Goal: Transaction & Acquisition: Purchase product/service

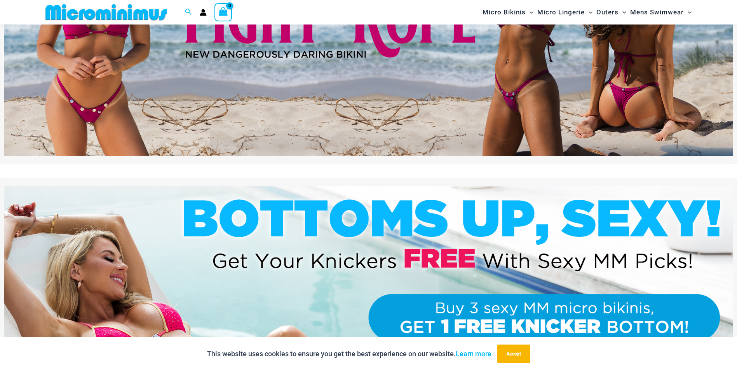
scroll to position [111, 0]
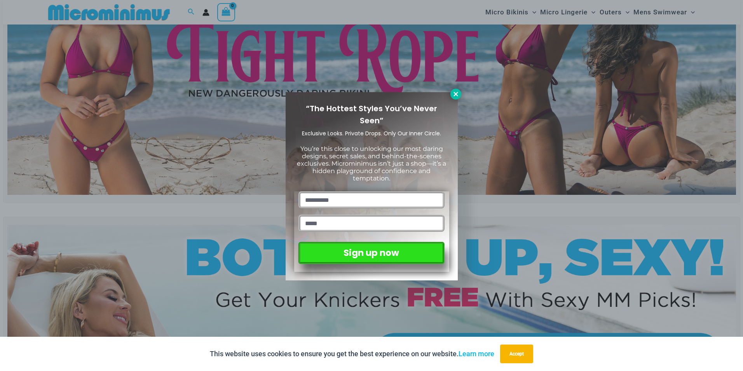
click at [454, 91] on icon at bounding box center [455, 94] width 7 height 7
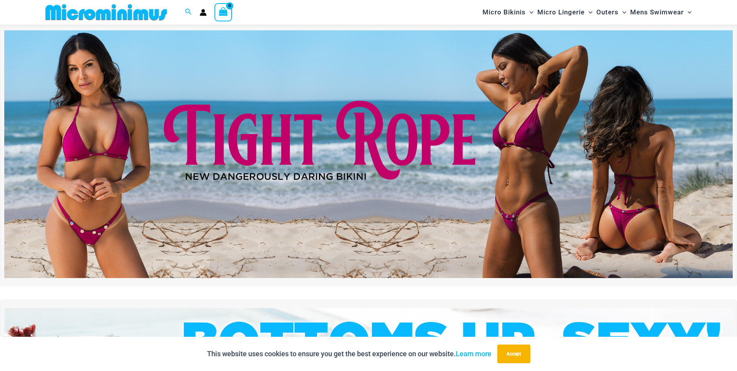
scroll to position [0, 0]
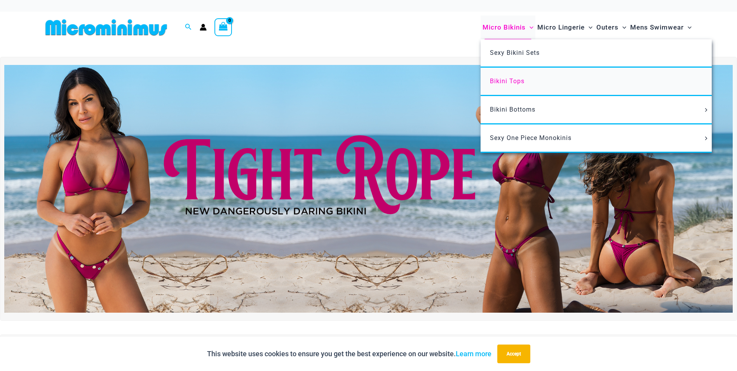
click at [507, 82] on span "Bikini Tops" at bounding box center [507, 80] width 35 height 7
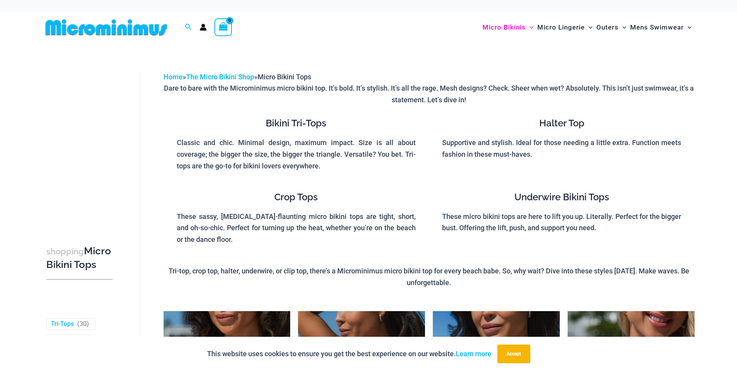
click at [523, 223] on p "These micro bikini tops are here to lift you up. Literally. Perfect for the big…" at bounding box center [561, 222] width 239 height 23
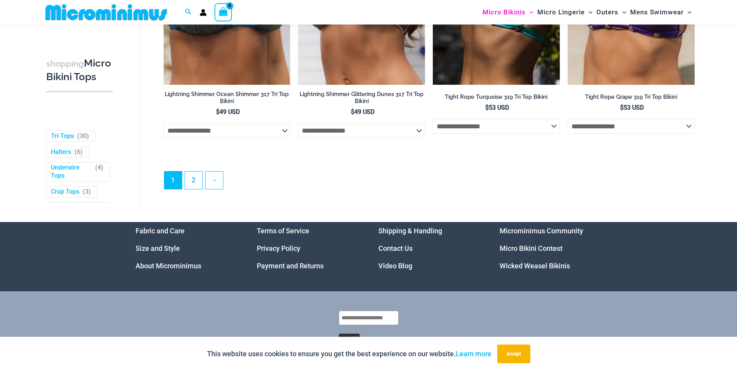
scroll to position [2286, 0]
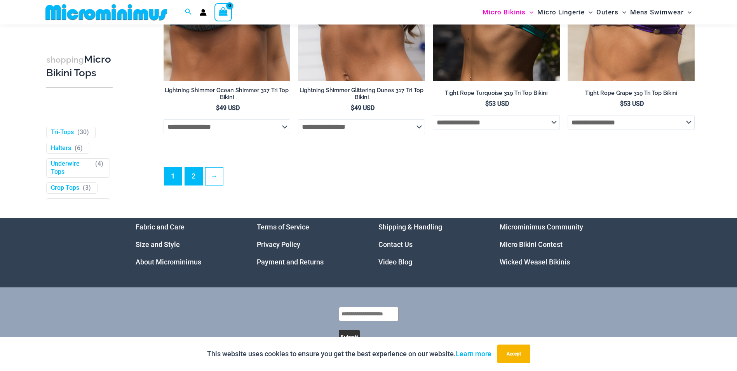
click at [202, 183] on ul "1 2 →" at bounding box center [429, 178] width 530 height 23
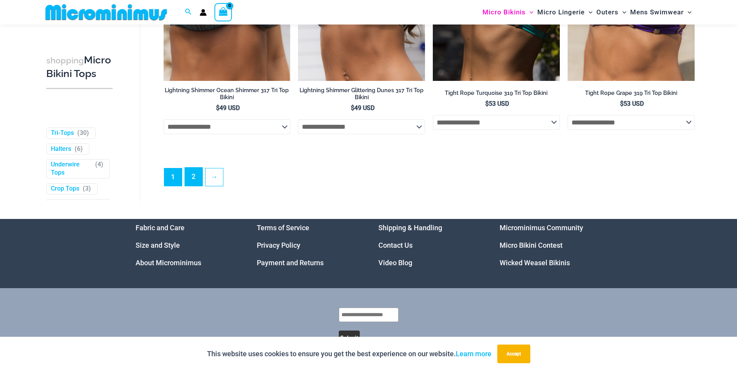
click at [192, 181] on link "2" at bounding box center [193, 176] width 17 height 18
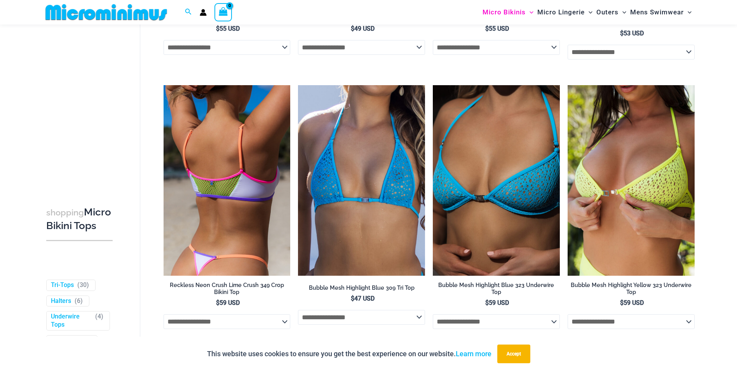
scroll to position [421, 0]
